Goal: Communication & Community: Connect with others

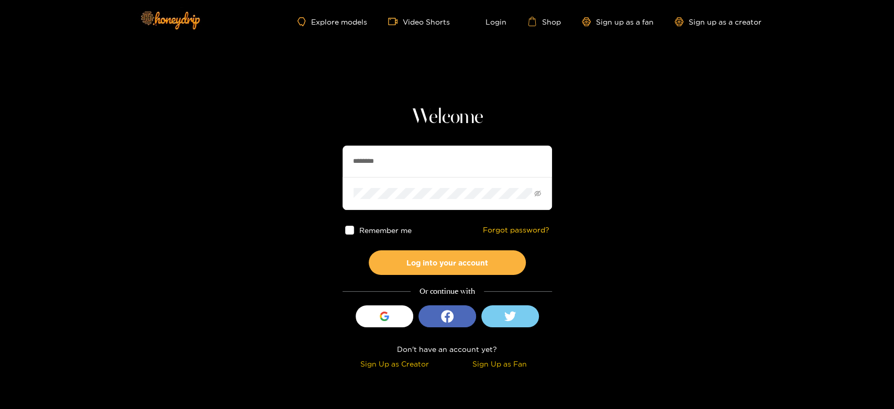
click at [281, 163] on section "Welcome ******** Remember me Forgot password? Log into your account Or continue…" at bounding box center [447, 186] width 894 height 372
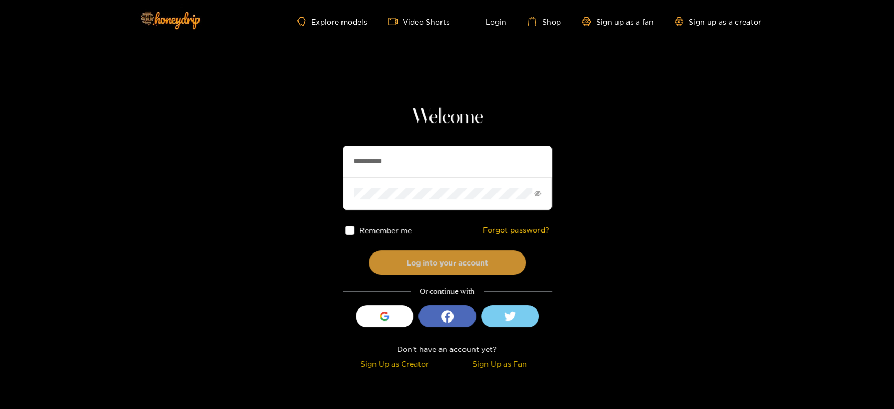
type input "**********"
click at [413, 250] on button "Log into your account" at bounding box center [447, 262] width 157 height 25
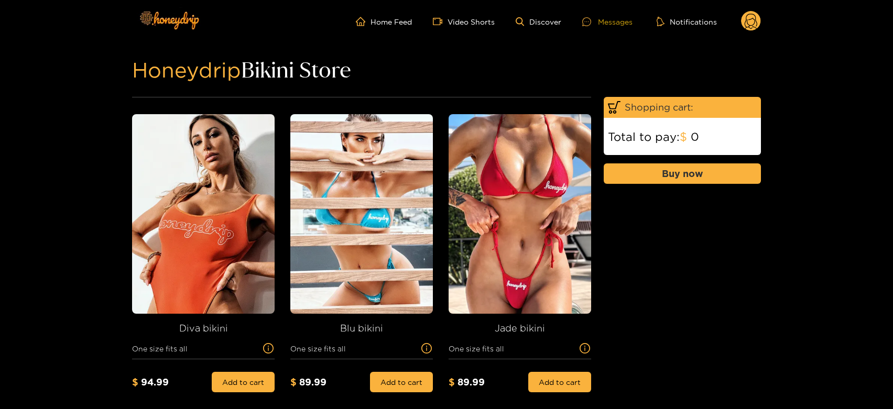
click at [608, 24] on div "Messages" at bounding box center [607, 22] width 50 height 12
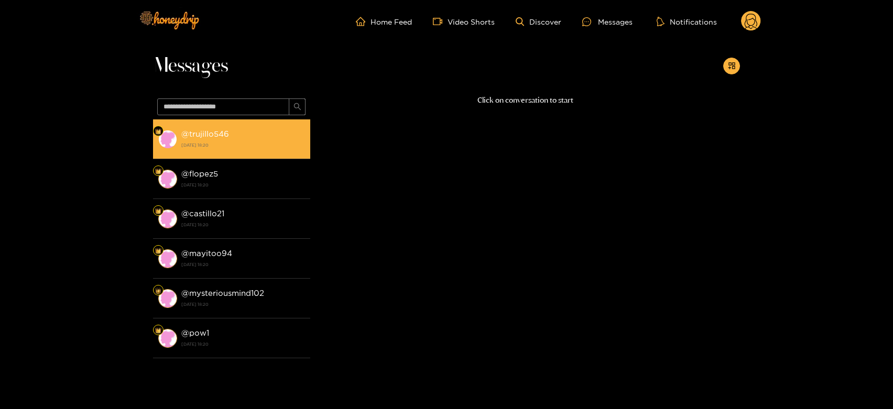
click at [245, 144] on strong "[DATE] 18:20" at bounding box center [243, 144] width 124 height 9
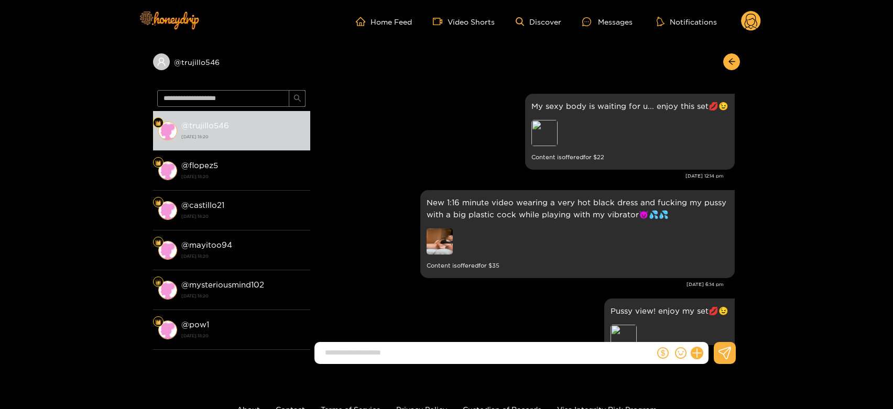
scroll to position [2258, 0]
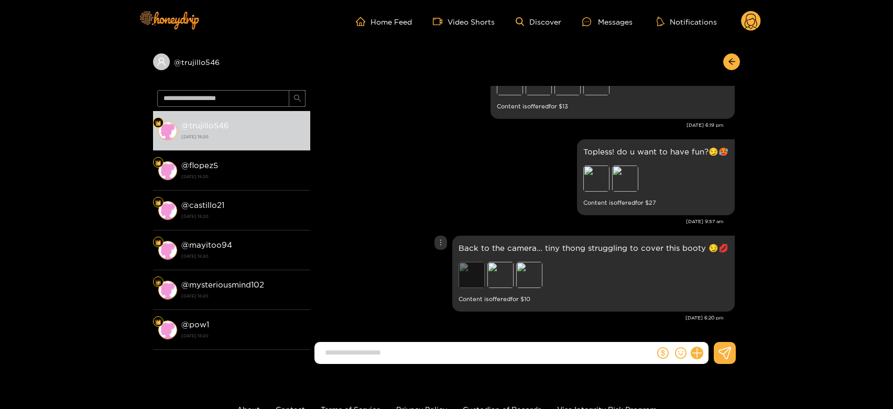
click at [467, 276] on div "Preview" at bounding box center [471, 275] width 26 height 26
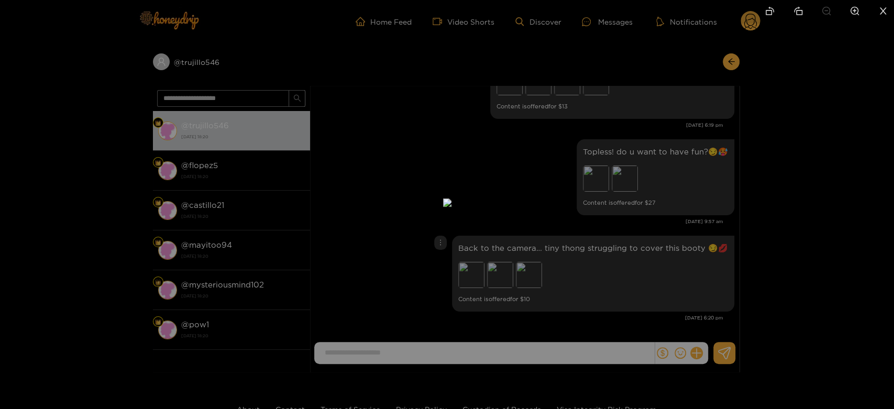
click at [586, 246] on div at bounding box center [447, 204] width 894 height 409
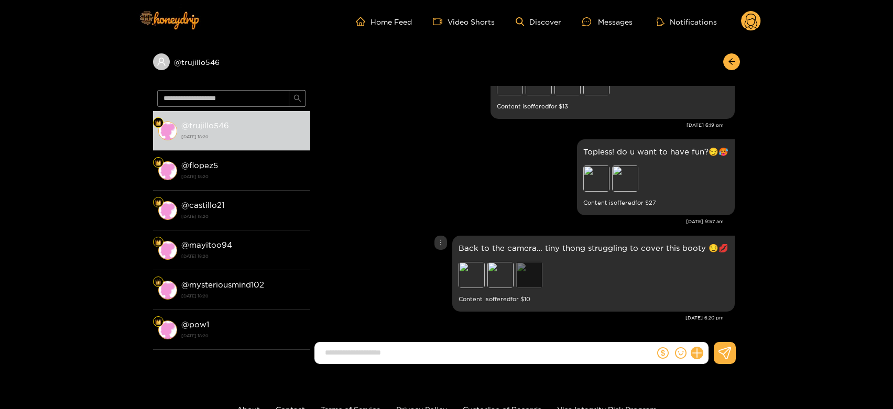
click at [522, 273] on div "Preview" at bounding box center [529, 275] width 26 height 26
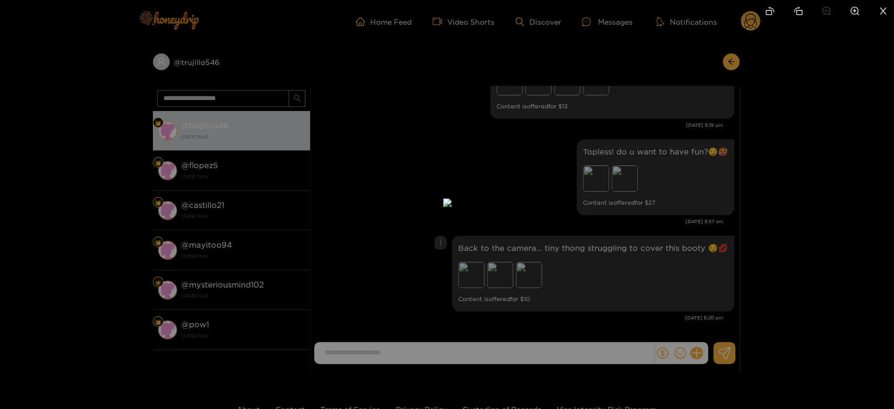
click at [626, 253] on div at bounding box center [447, 204] width 894 height 409
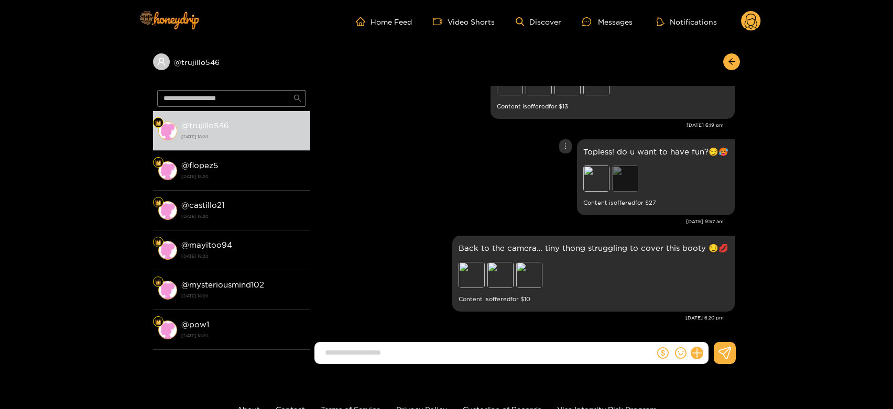
click at [631, 175] on div "Preview" at bounding box center [625, 179] width 26 height 26
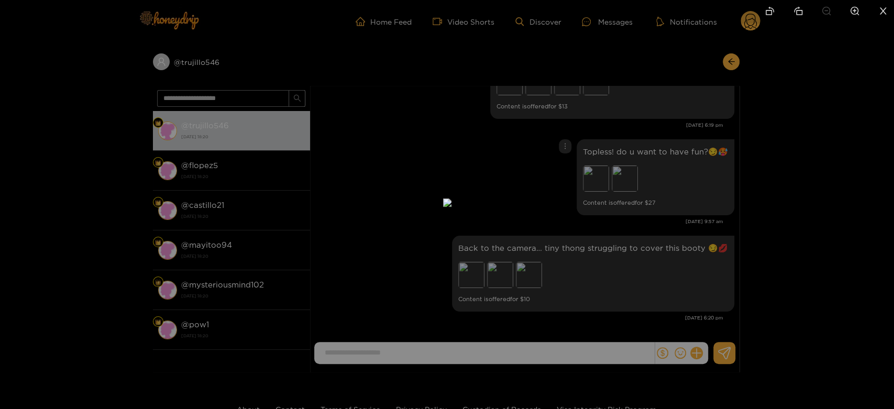
click at [703, 194] on div at bounding box center [447, 204] width 894 height 409
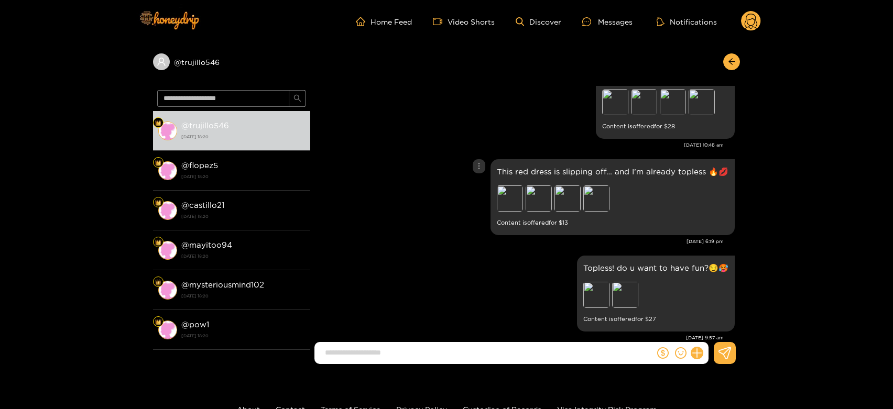
scroll to position [2083, 0]
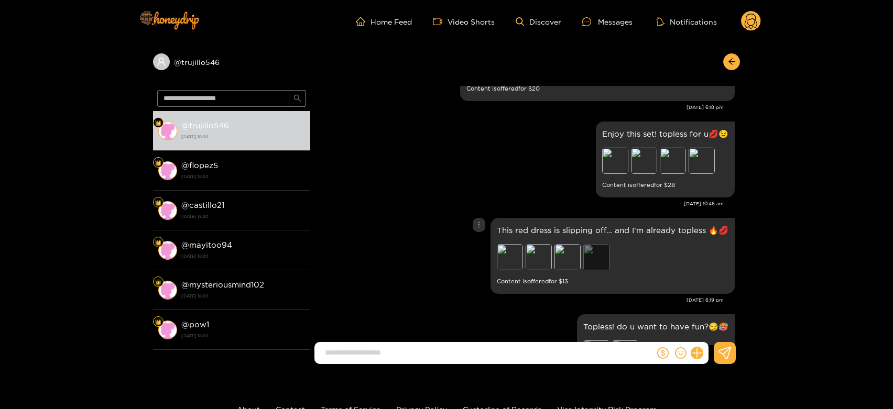
click at [598, 248] on div "Preview" at bounding box center [596, 257] width 26 height 26
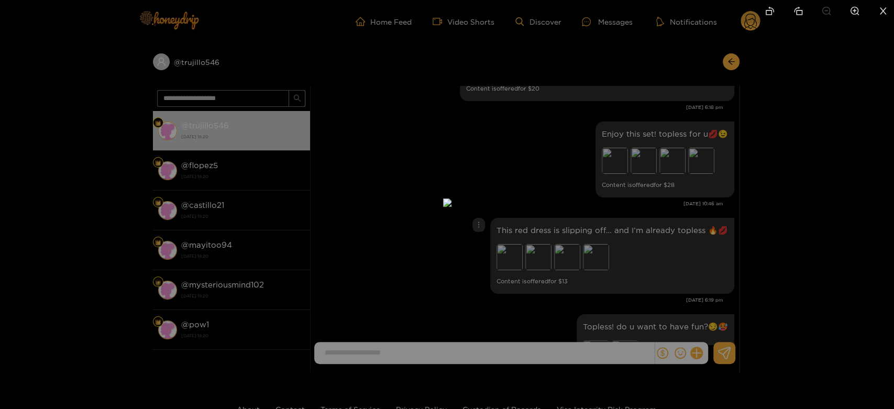
click at [659, 250] on div at bounding box center [447, 204] width 894 height 409
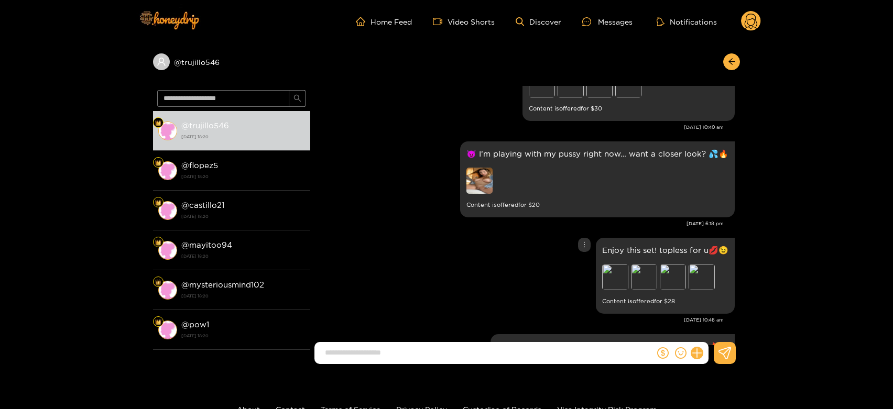
scroll to position [1909, 0]
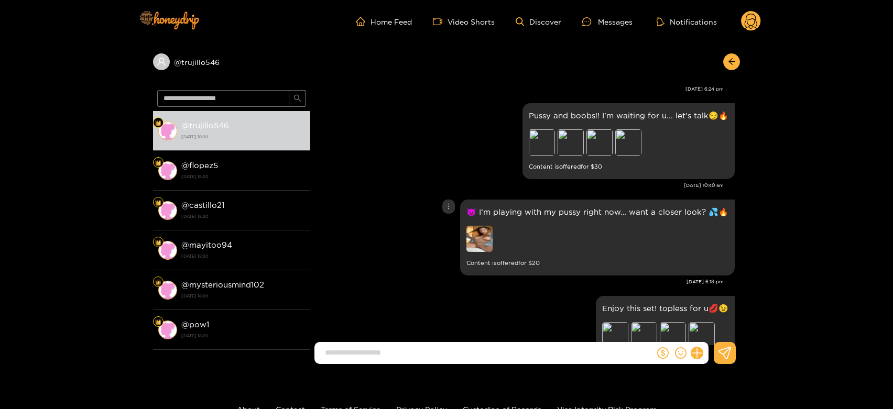
click at [492, 234] on img at bounding box center [479, 239] width 26 height 26
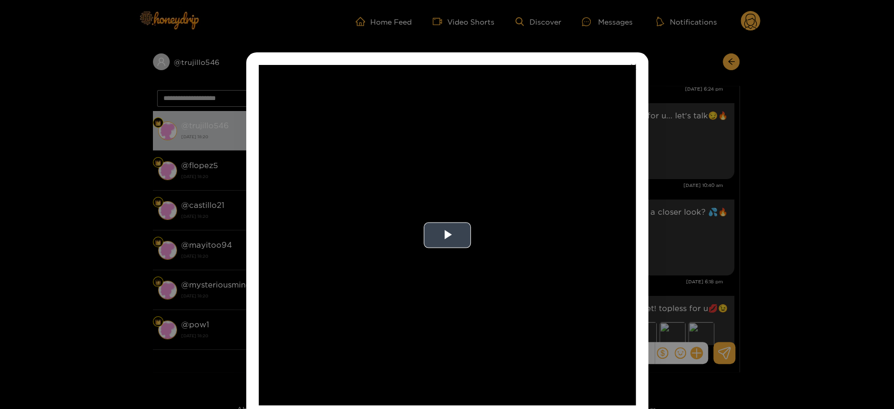
click at [529, 229] on video "Video Player" at bounding box center [447, 235] width 377 height 341
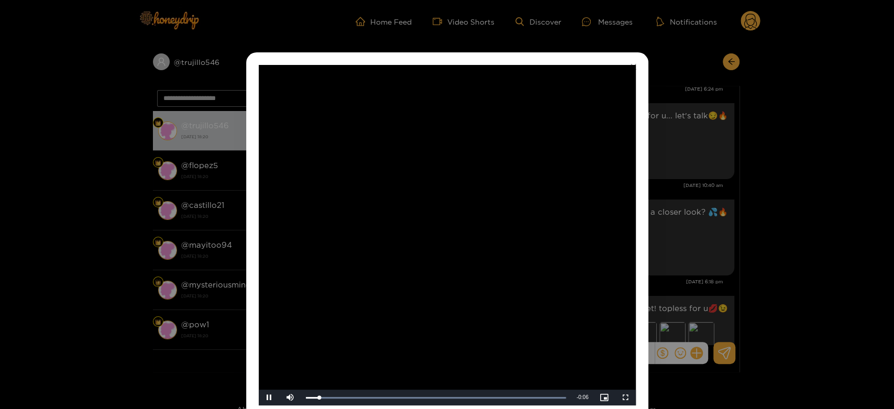
click at [529, 229] on video "Video Player" at bounding box center [447, 235] width 377 height 341
click at [681, 236] on div "**********" at bounding box center [447, 204] width 894 height 409
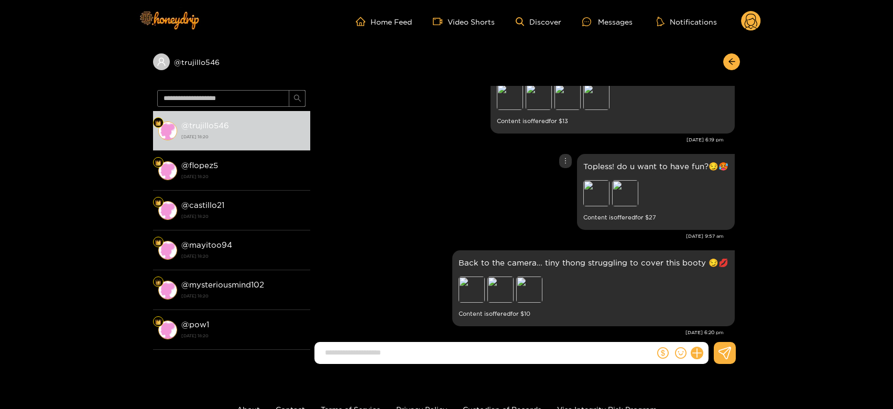
scroll to position [2258, 0]
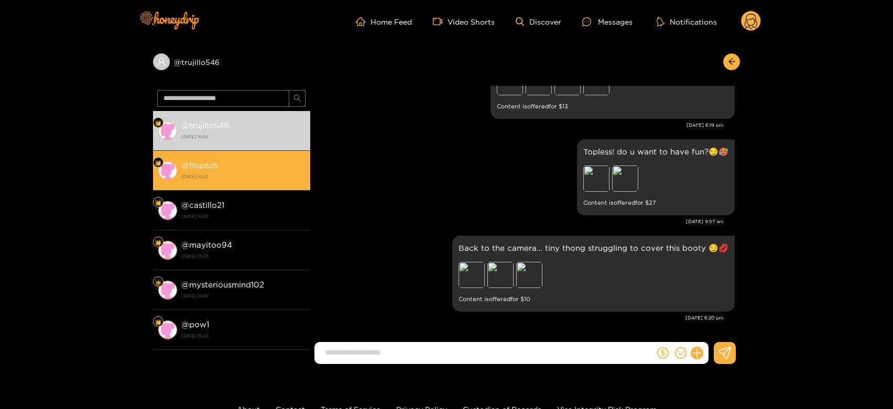
click at [256, 162] on div "@ flopez5 [DATE] 18:20" at bounding box center [243, 171] width 124 height 24
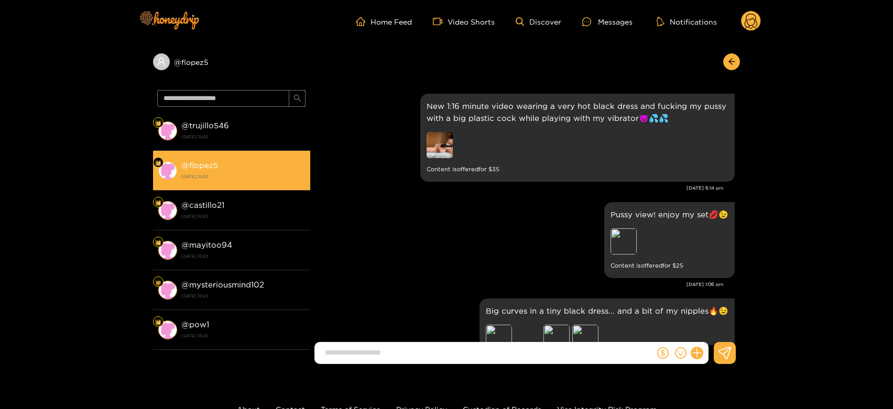
scroll to position [2298, 0]
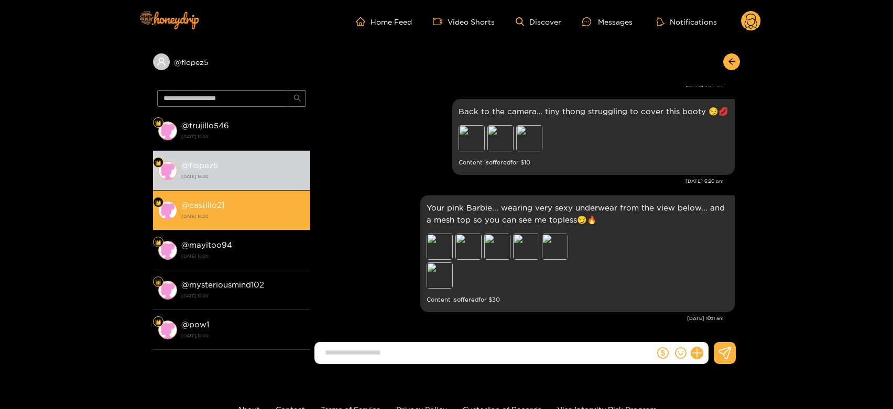
click at [209, 212] on strong "[DATE] 18:20" at bounding box center [243, 216] width 124 height 9
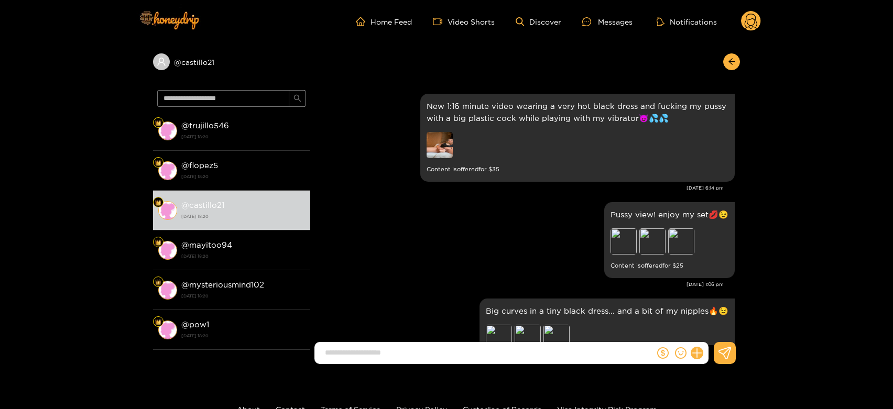
scroll to position [2298, 0]
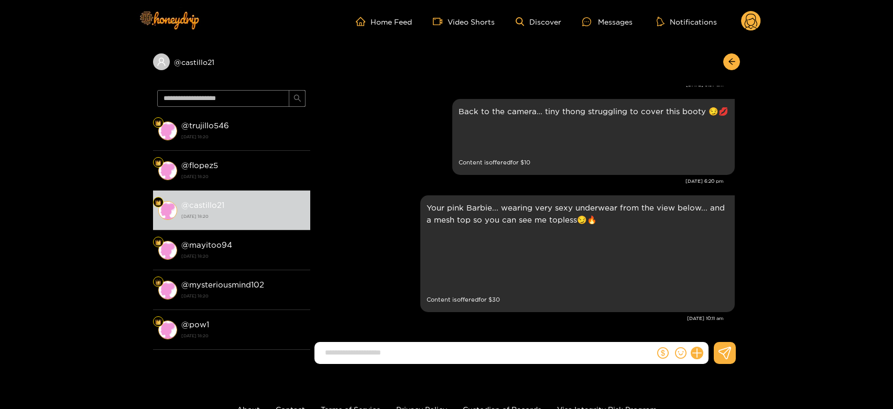
click at [756, 18] on circle at bounding box center [751, 21] width 20 height 20
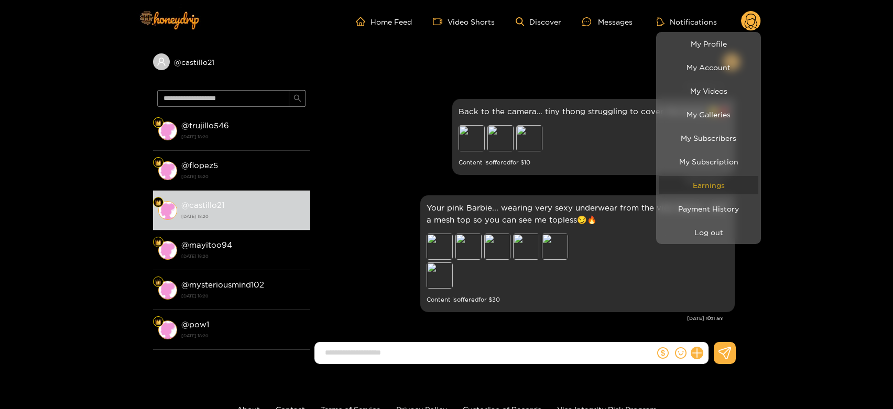
click at [719, 178] on link "Earnings" at bounding box center [709, 185] width 100 height 18
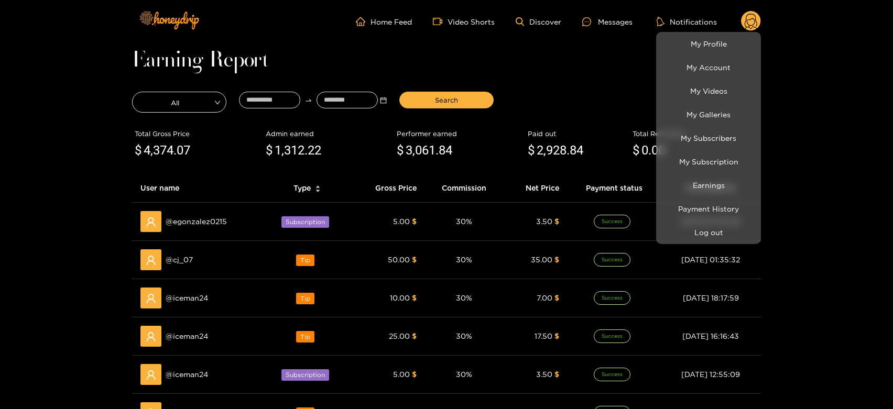
click at [461, 290] on div at bounding box center [446, 204] width 893 height 409
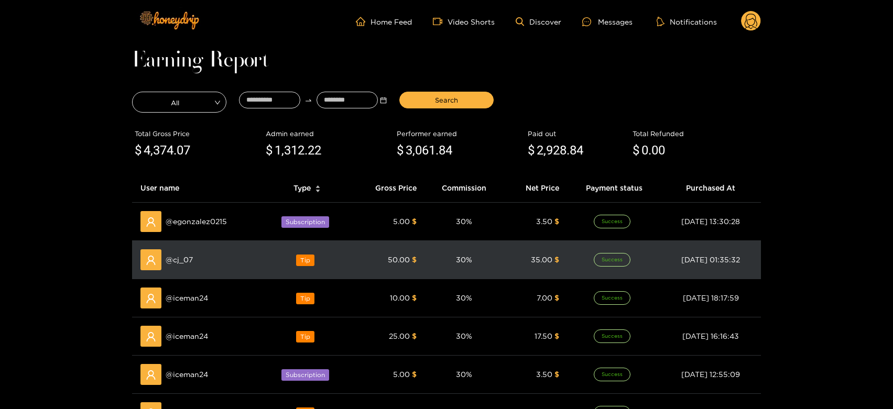
click at [185, 267] on div "@ cj_07" at bounding box center [197, 259] width 115 height 21
copy span "cj_07"
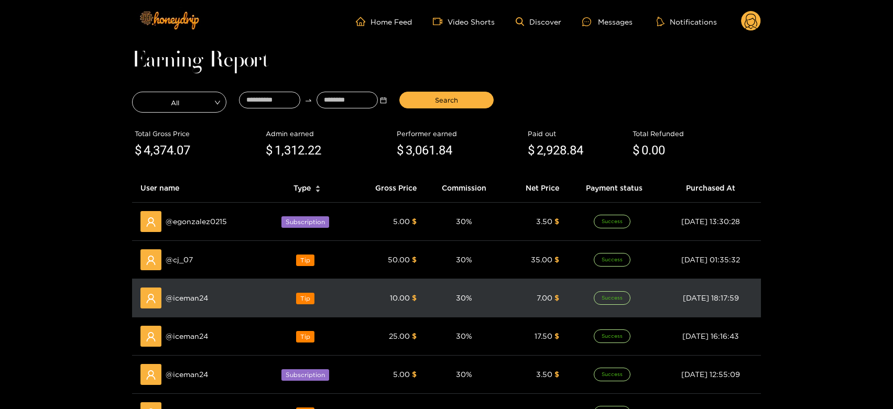
click at [201, 310] on td "@ iceman24" at bounding box center [197, 298] width 131 height 38
copy span "iceman24"
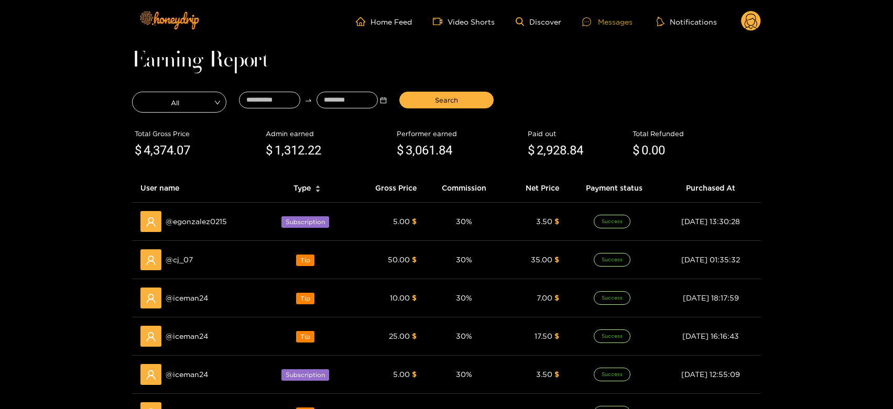
click at [607, 21] on div "Messages" at bounding box center [607, 22] width 50 height 12
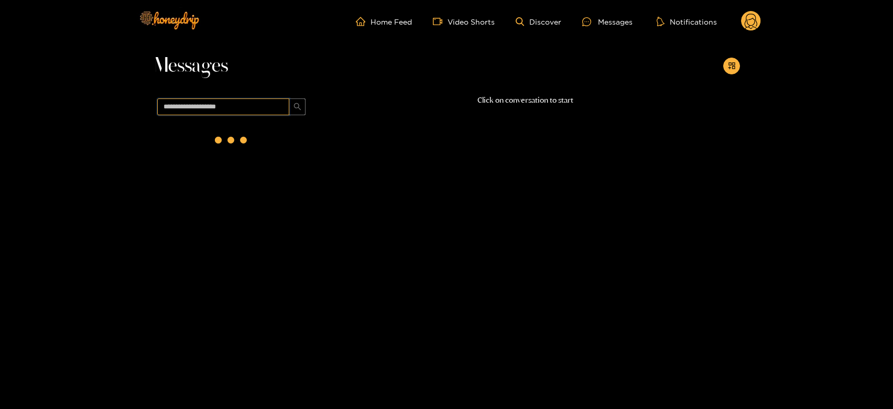
click at [227, 100] on input "text" at bounding box center [223, 106] width 132 height 17
paste input "********"
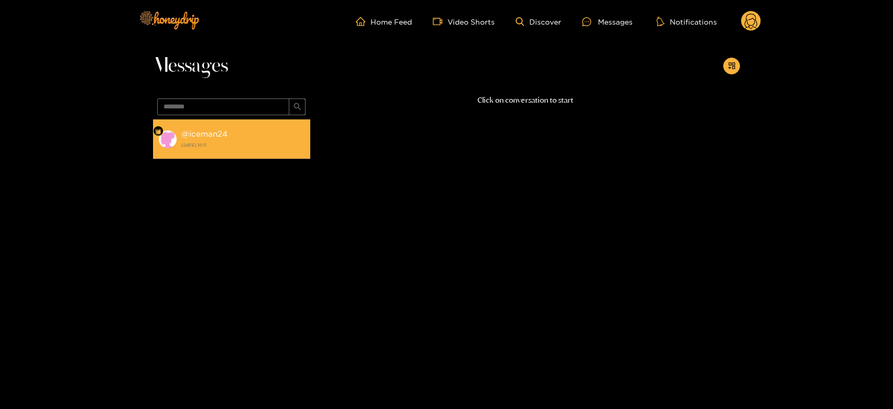
click at [230, 128] on div "@ iceman24 [DATE] 10:11" at bounding box center [243, 139] width 124 height 24
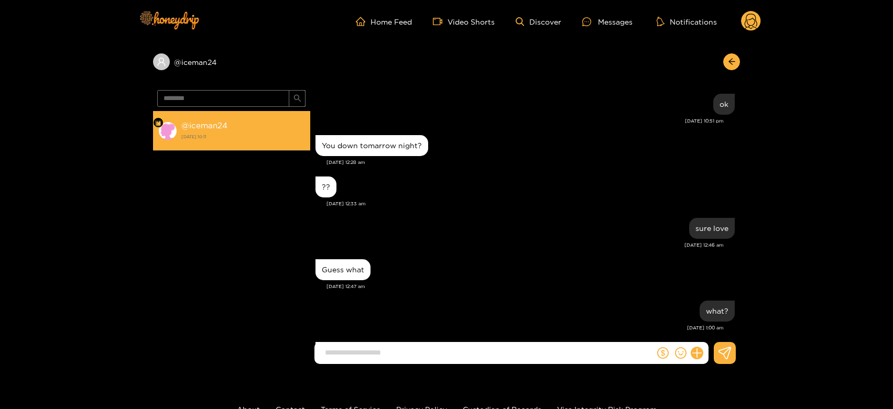
scroll to position [1660, 0]
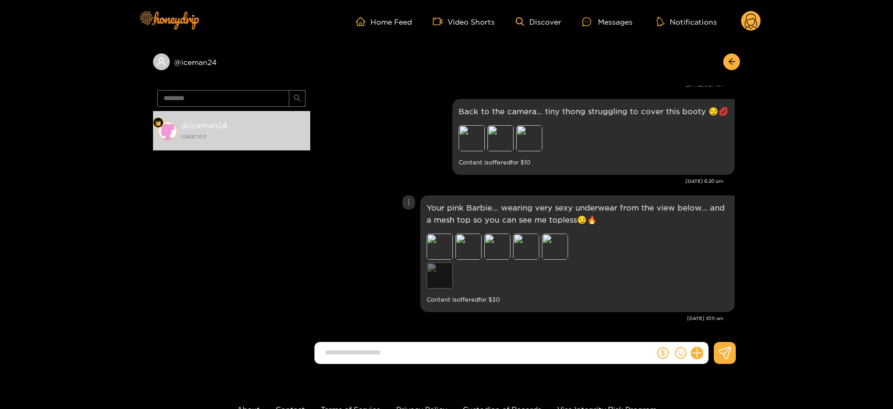
click at [431, 271] on div "Preview" at bounding box center [439, 275] width 26 height 26
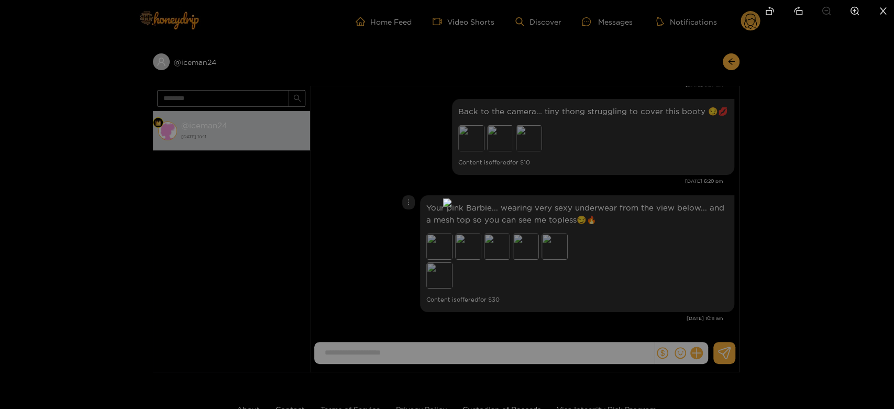
click at [602, 292] on div at bounding box center [447, 204] width 894 height 409
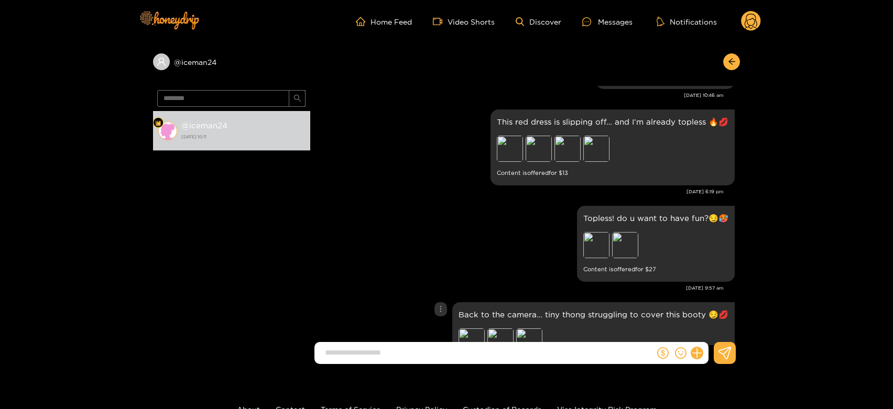
scroll to position [1455, 0]
click at [604, 253] on div "Preview" at bounding box center [596, 246] width 26 height 26
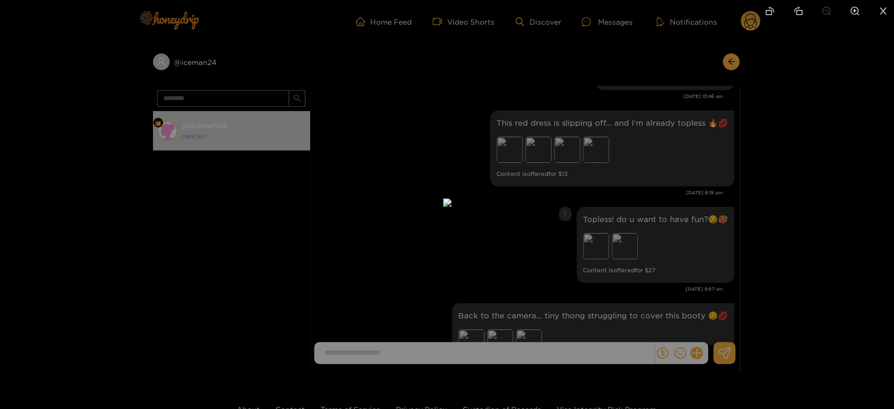
click at [683, 270] on div at bounding box center [447, 204] width 894 height 409
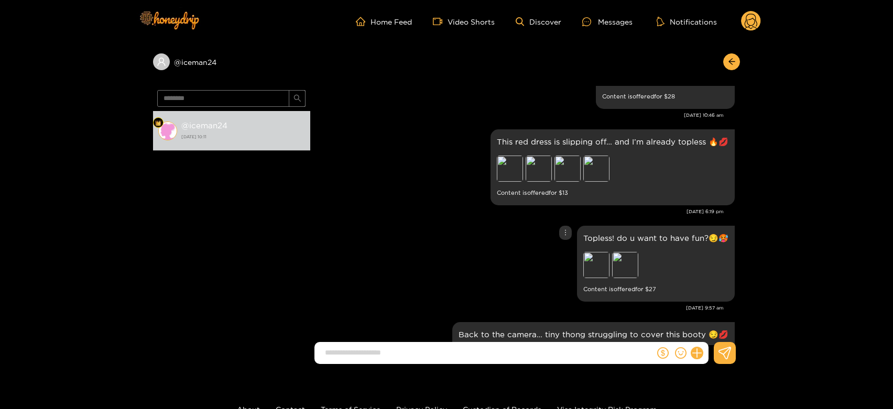
scroll to position [1425, 0]
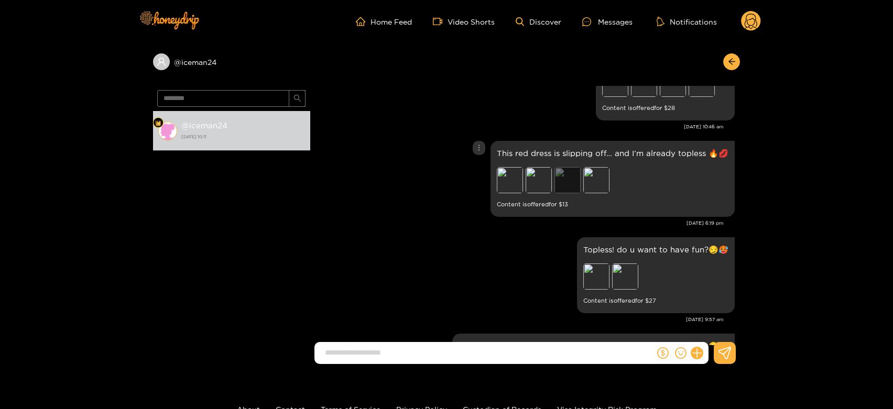
click at [571, 177] on div "Preview" at bounding box center [567, 180] width 26 height 26
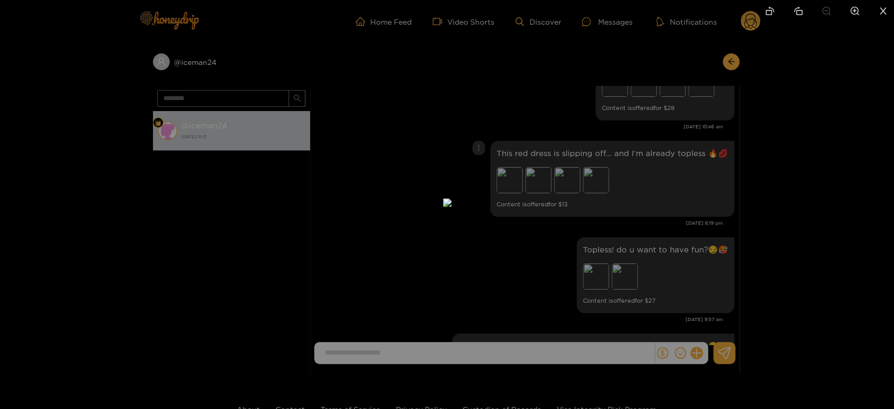
click at [630, 206] on div at bounding box center [447, 204] width 894 height 409
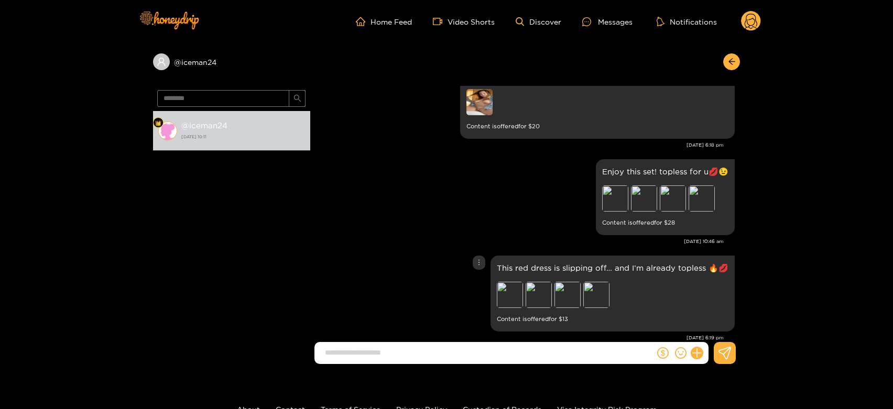
scroll to position [1265, 0]
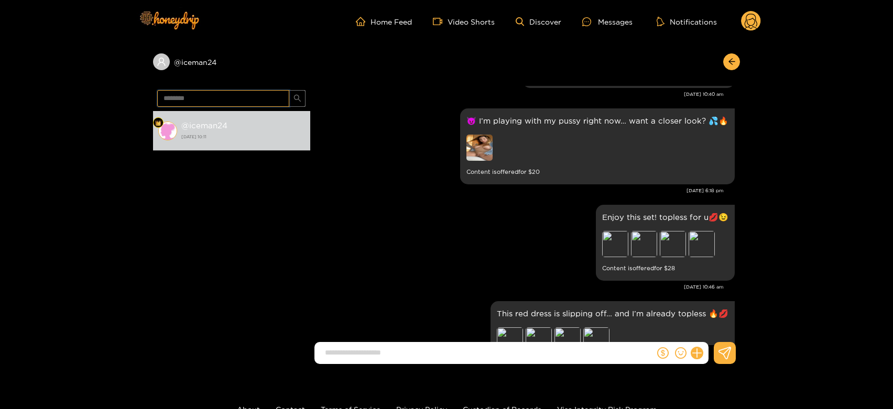
click at [207, 95] on input "********" at bounding box center [223, 98] width 132 height 17
paste input "text"
type input "*****"
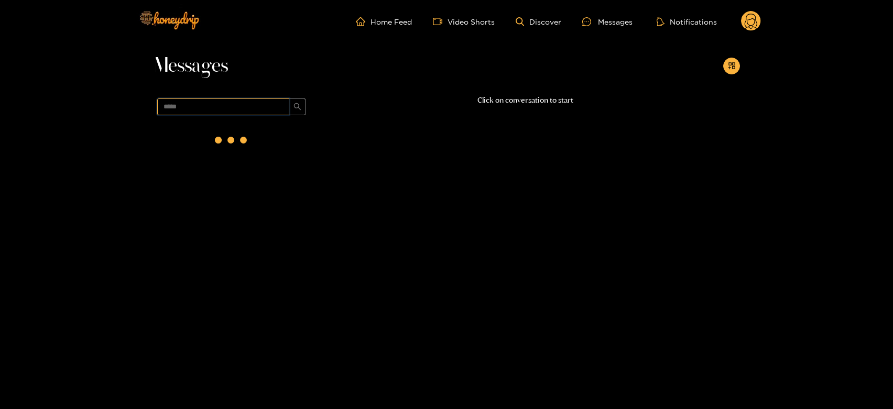
scroll to position [0, 0]
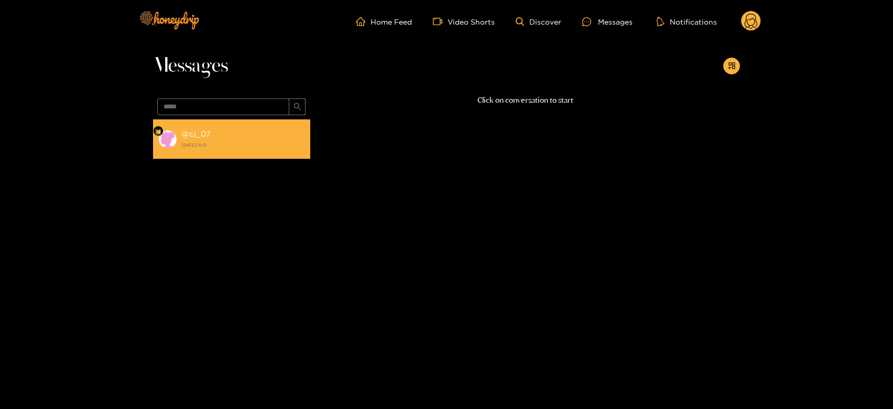
click at [232, 150] on div "@ cj_07 [DATE] 10:11" at bounding box center [243, 139] width 124 height 24
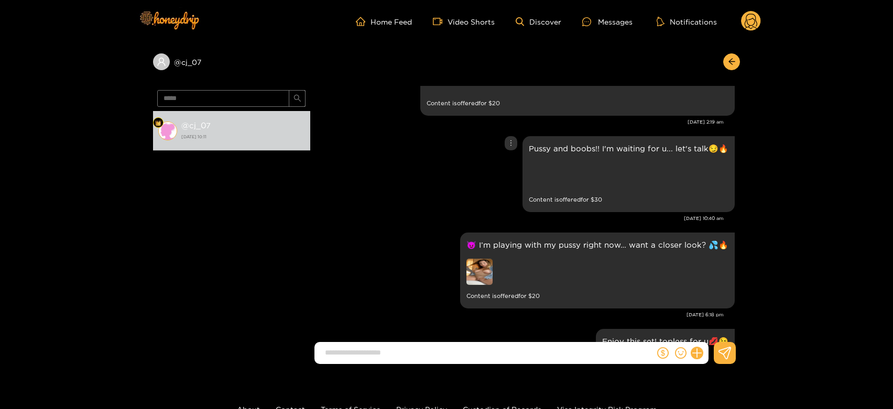
scroll to position [1133, 0]
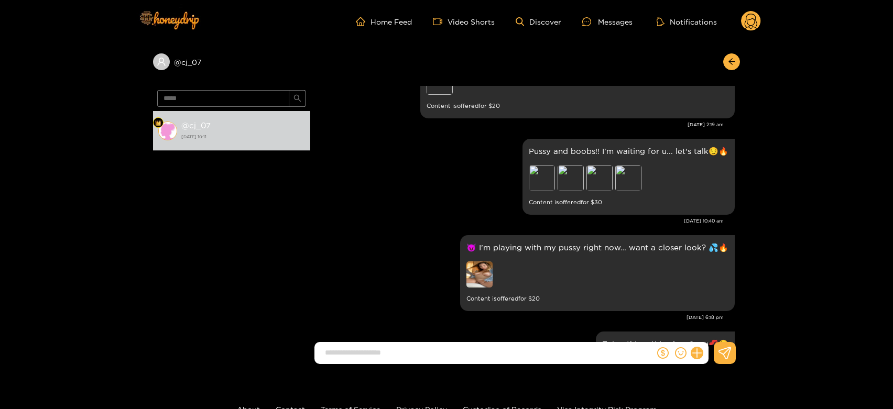
click at [752, 31] on icon at bounding box center [751, 21] width 20 height 21
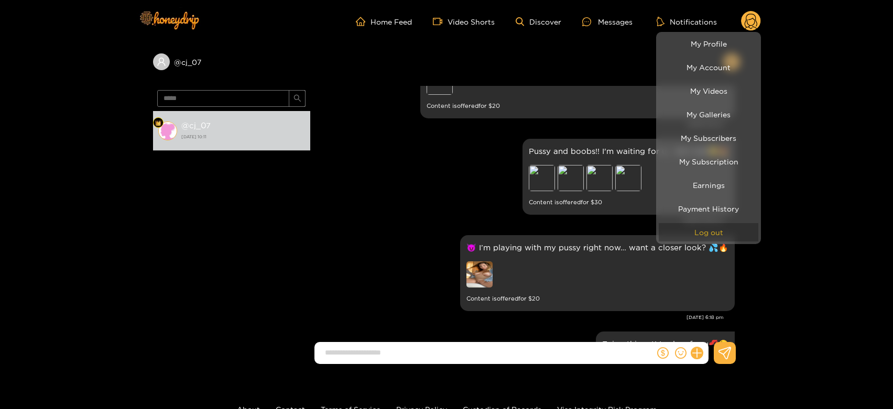
click at [704, 226] on button "Log out" at bounding box center [709, 232] width 100 height 18
